Goal: Task Accomplishment & Management: Manage account settings

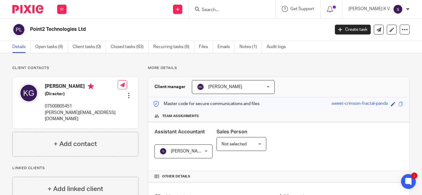
drag, startPoint x: 0, startPoint y: 0, endPoint x: 239, endPoint y: 9, distance: 239.1
click at [239, 9] on input "Search" at bounding box center [229, 10] width 56 height 6
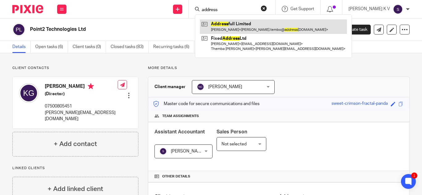
type input "address"
click at [247, 31] on link at bounding box center [273, 26] width 147 height 14
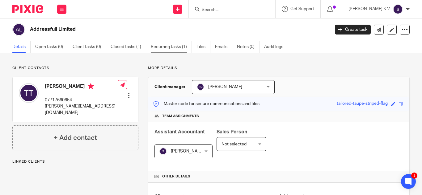
click at [165, 44] on link "Recurring tasks (1)" at bounding box center [171, 47] width 41 height 12
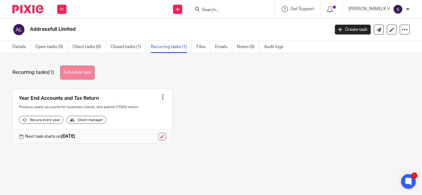
click at [72, 70] on link "Schedule task" at bounding box center [77, 73] width 34 height 14
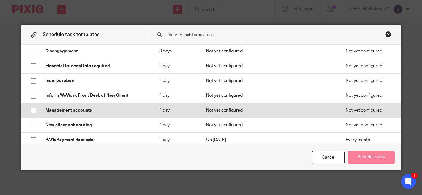
scroll to position [154, 0]
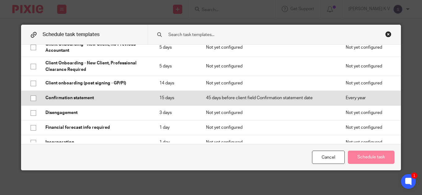
click at [31, 98] on input "checkbox" at bounding box center [33, 99] width 12 height 12
checkbox input "true"
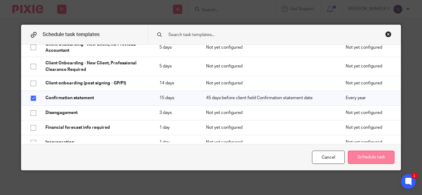
click at [365, 158] on button "Schedule task" at bounding box center [371, 157] width 47 height 13
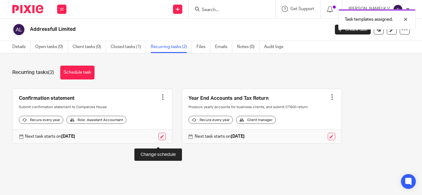
click at [160, 140] on link at bounding box center [161, 136] width 7 height 7
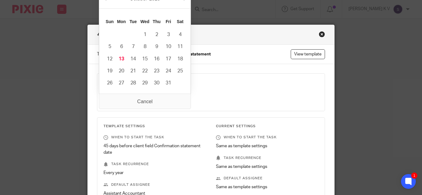
click at [178, 98] on input "[DATE]" at bounding box center [145, 98] width 84 height 14
click at [320, 35] on div "Close this dialog window" at bounding box center [322, 34] width 6 height 6
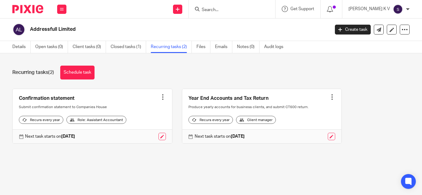
click at [18, 47] on link "Details" at bounding box center [21, 47] width 18 height 12
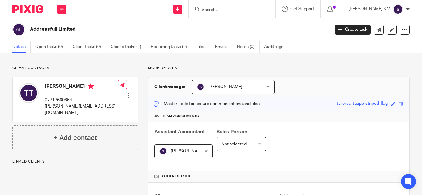
click at [231, 7] on form at bounding box center [234, 9] width 66 height 8
click at [235, 10] on input "Search" at bounding box center [229, 10] width 56 height 6
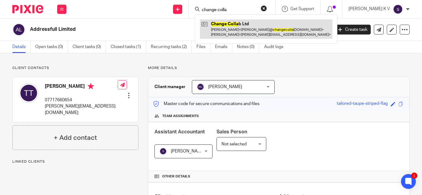
type input "change colla"
click at [247, 25] on link at bounding box center [266, 28] width 132 height 19
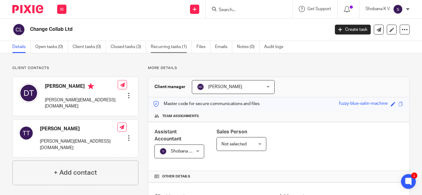
click at [183, 48] on link "Recurring tasks (1)" at bounding box center [171, 47] width 41 height 12
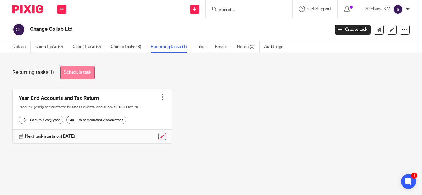
click at [83, 70] on link "Schedule task" at bounding box center [77, 73] width 34 height 14
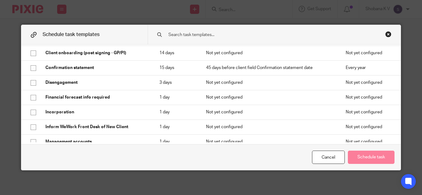
scroll to position [185, 0]
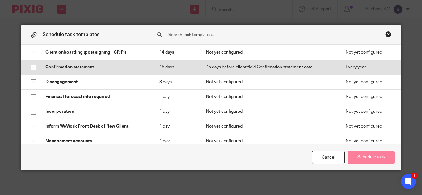
click at [31, 68] on input "checkbox" at bounding box center [33, 68] width 12 height 12
checkbox input "true"
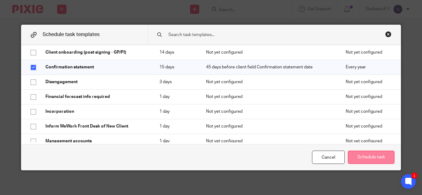
click at [381, 158] on button "Schedule task" at bounding box center [371, 157] width 47 height 13
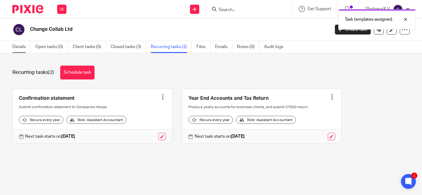
click at [25, 49] on link "Details" at bounding box center [21, 47] width 18 height 12
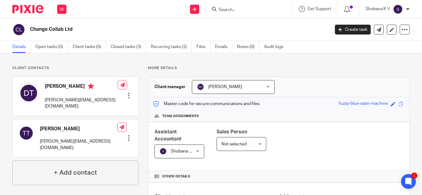
click at [237, 9] on input "Search" at bounding box center [246, 10] width 56 height 6
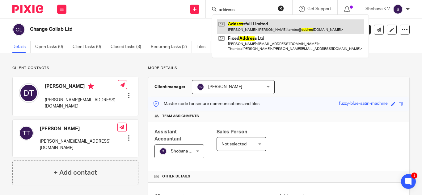
type input "address"
click at [244, 25] on link at bounding box center [290, 26] width 147 height 14
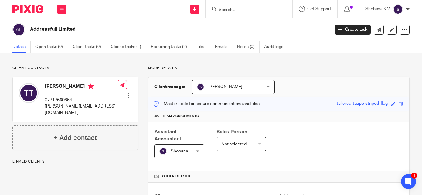
click at [235, 8] on input "Search" at bounding box center [246, 10] width 56 height 6
click at [224, 8] on input "Search" at bounding box center [246, 10] width 56 height 6
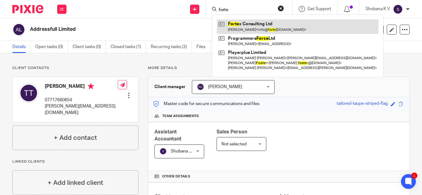
type input "forte"
click at [273, 27] on link at bounding box center [297, 26] width 161 height 14
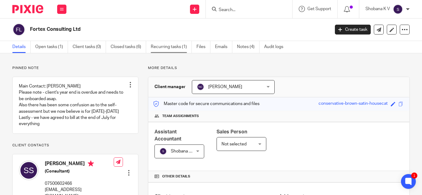
click at [170, 48] on link "Recurring tasks (1)" at bounding box center [171, 47] width 41 height 12
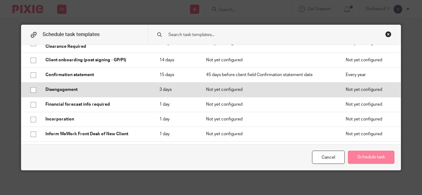
scroll to position [185, 0]
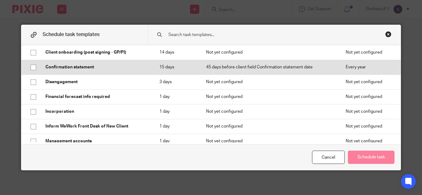
click at [32, 67] on input "checkbox" at bounding box center [33, 68] width 12 height 12
checkbox input "true"
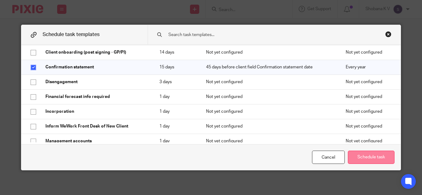
click at [366, 156] on button "Schedule task" at bounding box center [371, 157] width 47 height 13
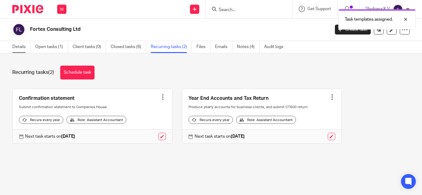
click at [17, 48] on link "Details" at bounding box center [21, 47] width 18 height 12
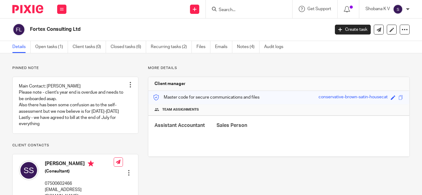
click at [20, 48] on link "Details" at bounding box center [21, 47] width 18 height 12
click at [22, 46] on link "Details" at bounding box center [21, 47] width 18 height 12
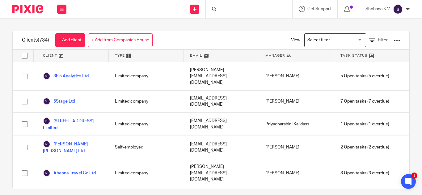
click at [243, 9] on div at bounding box center [249, 9] width 86 height 18
click at [229, 10] on div at bounding box center [249, 9] width 86 height 18
click at [215, 10] on icon at bounding box center [214, 9] width 5 height 5
click at [230, 7] on div at bounding box center [249, 9] width 86 height 18
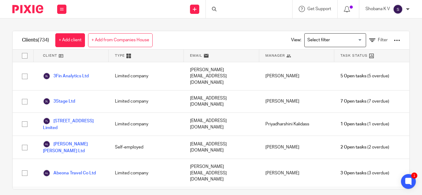
click at [230, 7] on div at bounding box center [249, 9] width 86 height 18
click at [231, 7] on div at bounding box center [249, 9] width 86 height 18
click at [215, 9] on icon at bounding box center [214, 9] width 5 height 5
drag, startPoint x: 215, startPoint y: 9, endPoint x: 217, endPoint y: 5, distance: 4.6
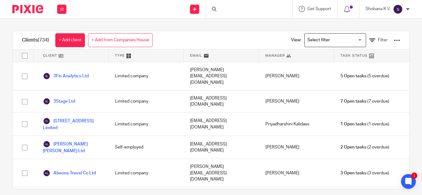
click at [215, 9] on icon at bounding box center [214, 9] width 5 height 5
click at [220, 12] on div at bounding box center [249, 9] width 86 height 18
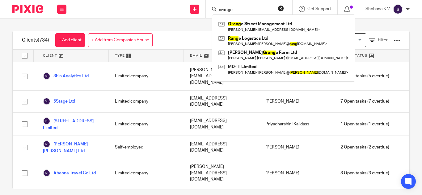
type input "orange"
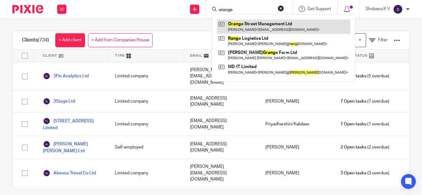
drag, startPoint x: 0, startPoint y: 0, endPoint x: 265, endPoint y: 24, distance: 266.3
click at [265, 24] on link at bounding box center [283, 26] width 133 height 14
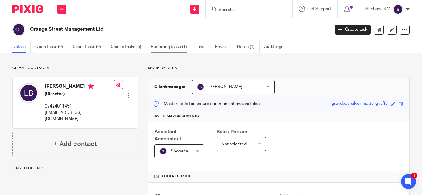
click at [170, 45] on link "Recurring tasks (1)" at bounding box center [171, 47] width 41 height 12
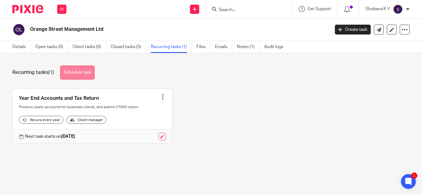
click at [75, 76] on link "Schedule task" at bounding box center [77, 73] width 34 height 14
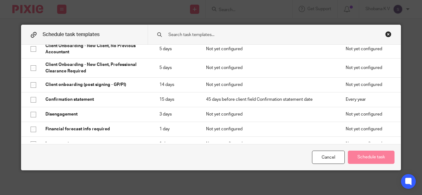
scroll to position [176, 0]
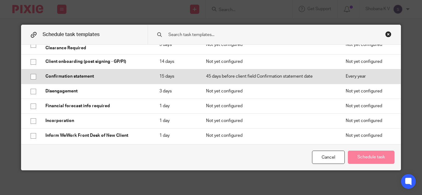
drag, startPoint x: 31, startPoint y: 77, endPoint x: 38, endPoint y: 79, distance: 8.1
click at [31, 77] on input "checkbox" at bounding box center [33, 77] width 12 height 12
checkbox input "true"
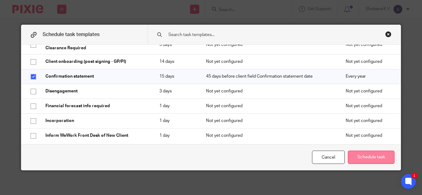
click at [360, 159] on button "Schedule task" at bounding box center [371, 157] width 47 height 13
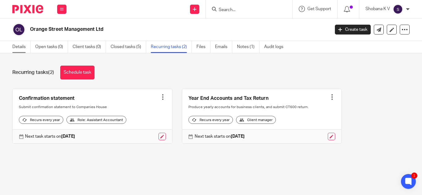
click at [22, 47] on link "Details" at bounding box center [21, 47] width 18 height 12
click at [242, 11] on input "Search" at bounding box center [246, 10] width 56 height 6
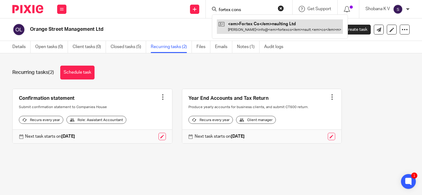
type input "fortex cons"
click at [275, 29] on link at bounding box center [280, 26] width 126 height 14
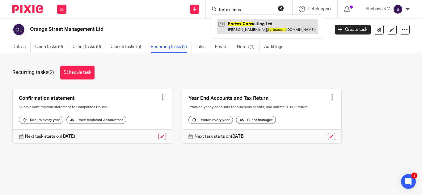
click at [264, 26] on link at bounding box center [267, 26] width 101 height 14
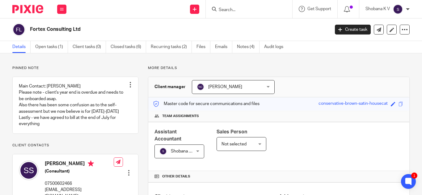
click at [229, 11] on input "Search" at bounding box center [246, 10] width 56 height 6
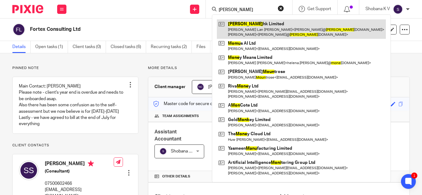
type input "[PERSON_NAME]"
click at [236, 25] on link at bounding box center [301, 28] width 169 height 19
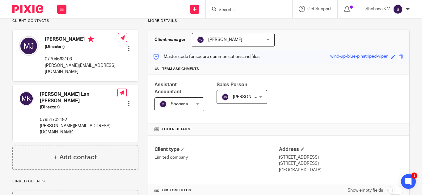
scroll to position [154, 0]
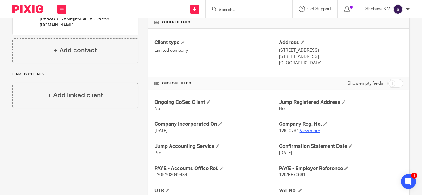
click at [303, 131] on link "View more" at bounding box center [309, 131] width 20 height 4
